Goal: Check status: Check status

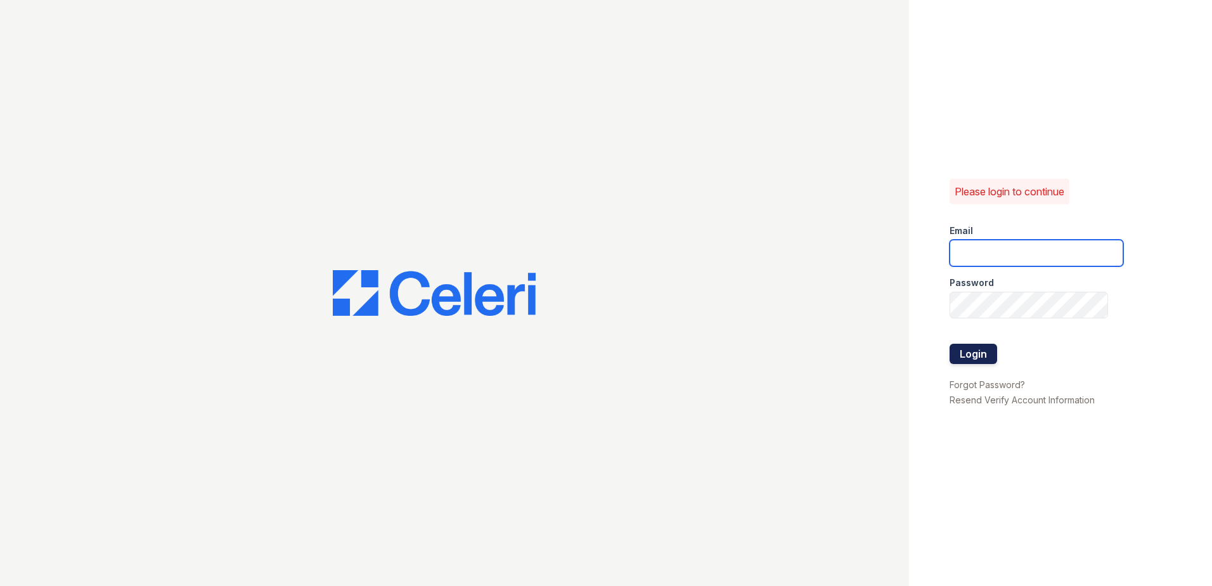
type input "[EMAIL_ADDRESS][DOMAIN_NAME]"
click at [980, 345] on button "Login" at bounding box center [974, 354] width 48 height 20
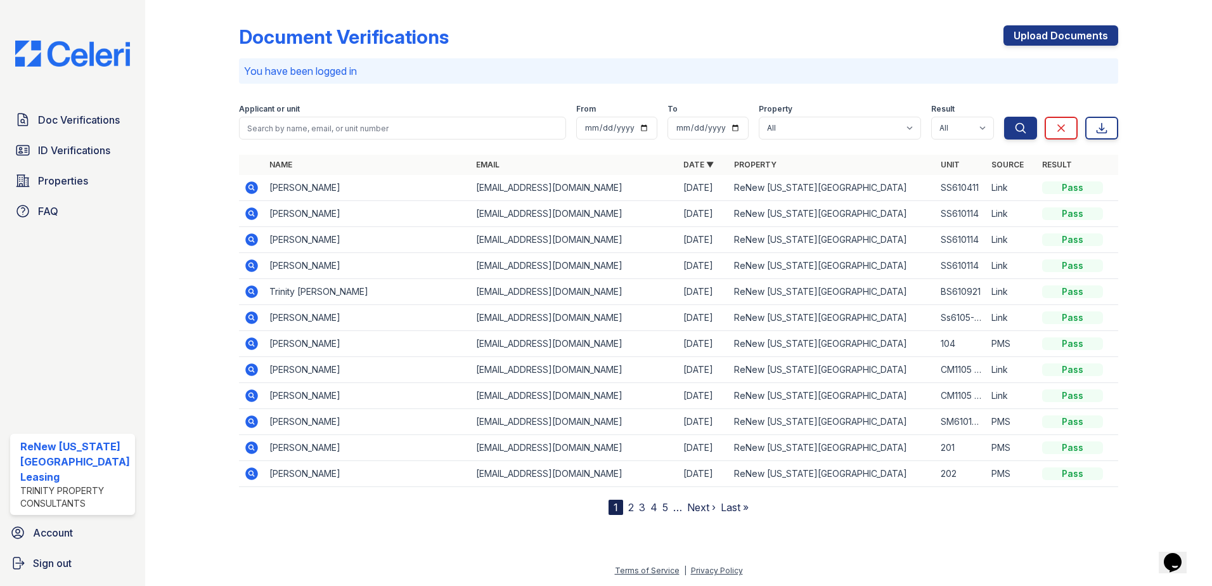
drag, startPoint x: 250, startPoint y: 188, endPoint x: 419, endPoint y: 153, distance: 172.7
click at [250, 188] on icon at bounding box center [250, 186] width 3 height 3
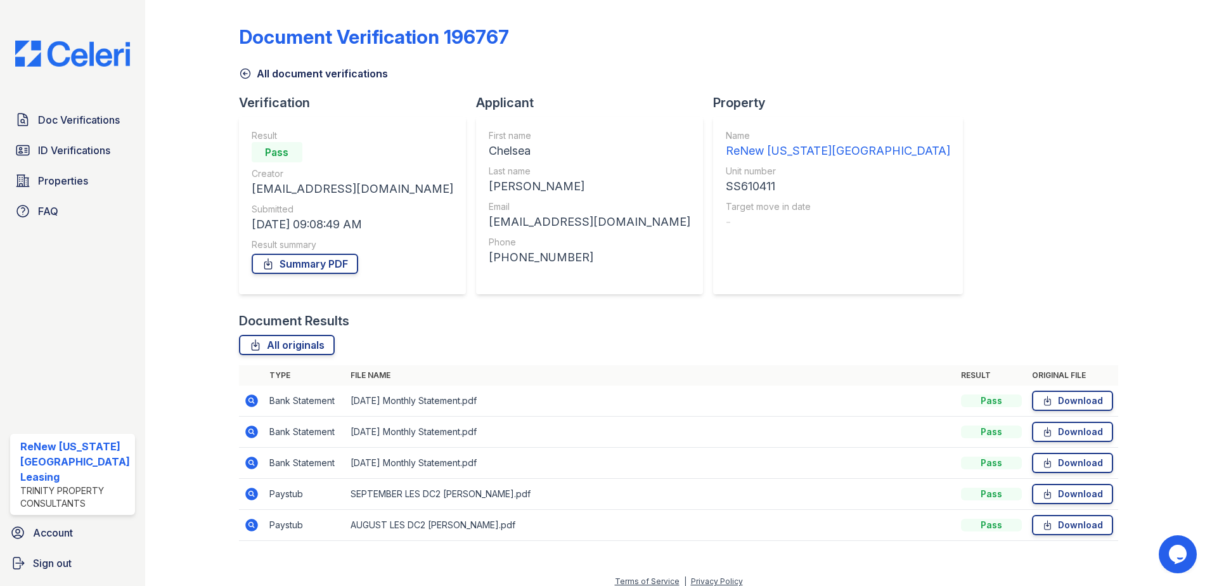
click at [251, 493] on icon at bounding box center [251, 493] width 15 height 15
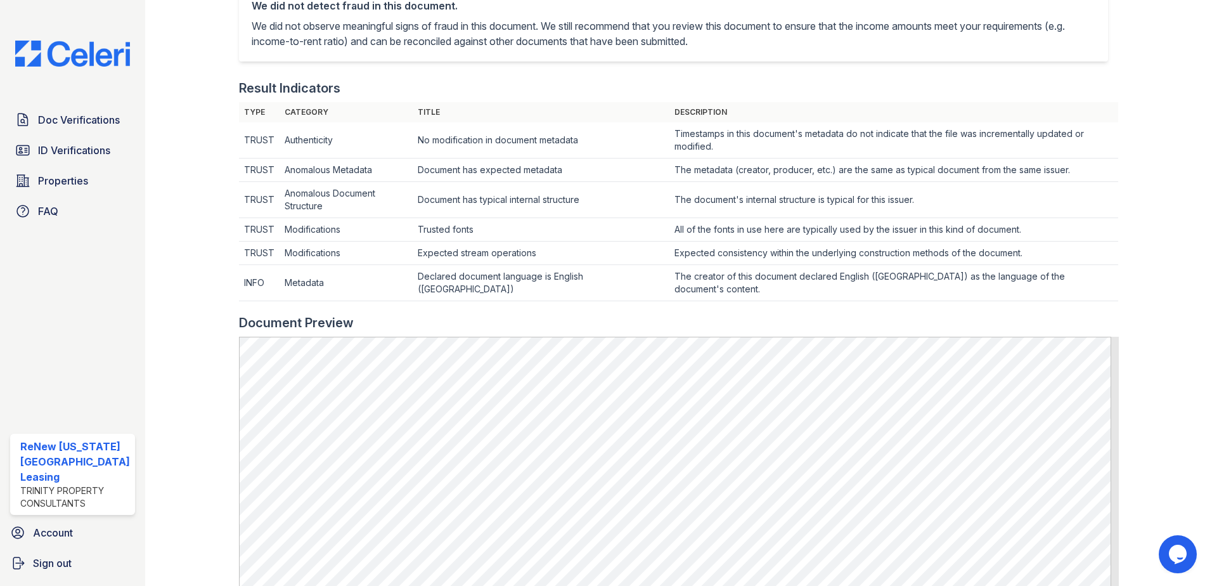
scroll to position [317, 0]
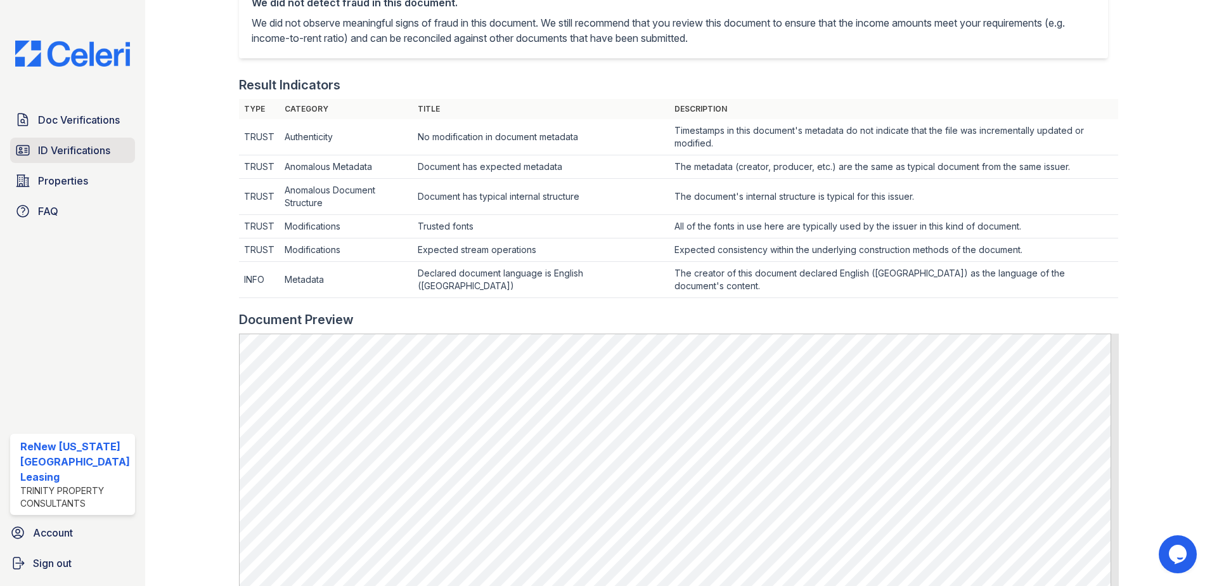
click at [71, 143] on span "ID Verifications" at bounding box center [74, 150] width 72 height 15
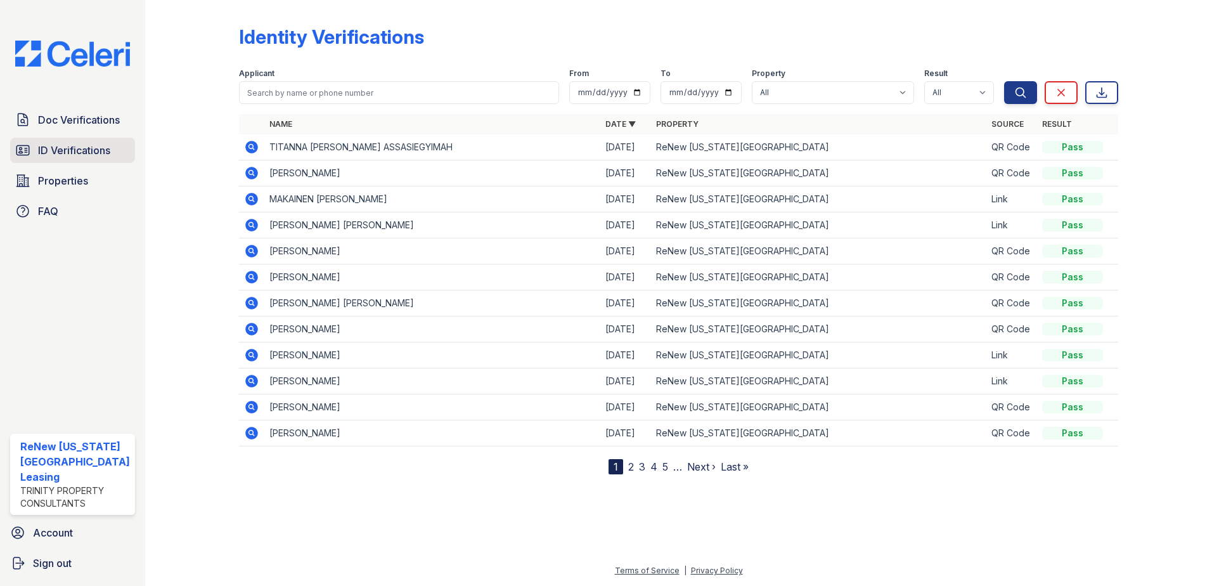
click at [51, 145] on span "ID Verifications" at bounding box center [74, 150] width 72 height 15
click at [34, 152] on link "ID Verifications" at bounding box center [72, 150] width 125 height 25
click at [81, 148] on span "ID Verifications" at bounding box center [74, 150] width 72 height 15
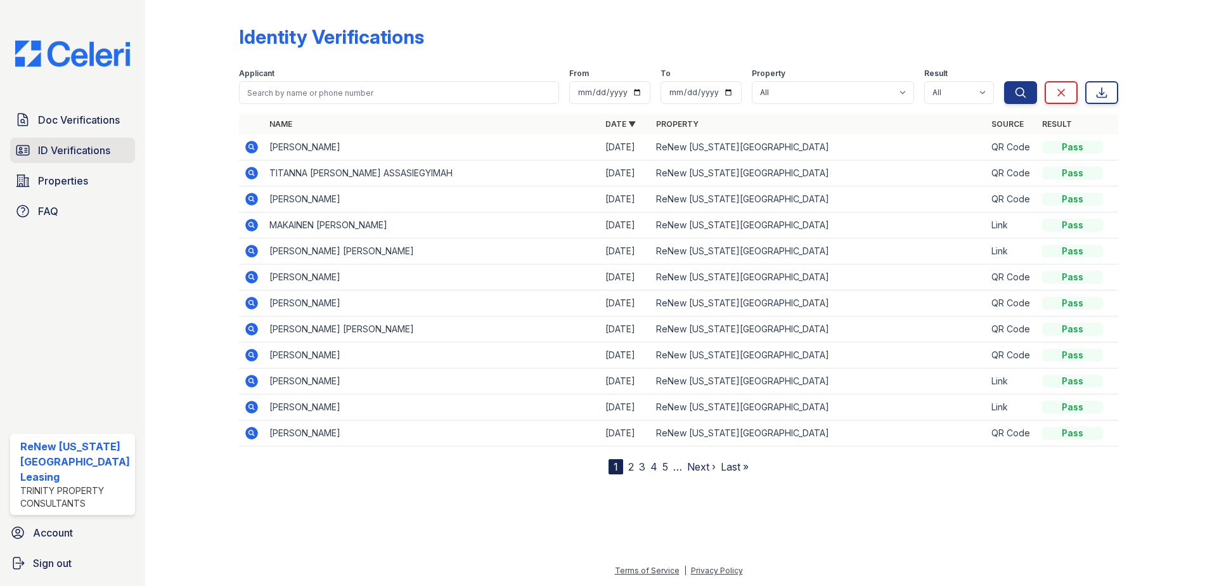
click at [87, 143] on span "ID Verifications" at bounding box center [74, 150] width 72 height 15
